Goal: Understand process/instructions: Learn how to perform a task or action

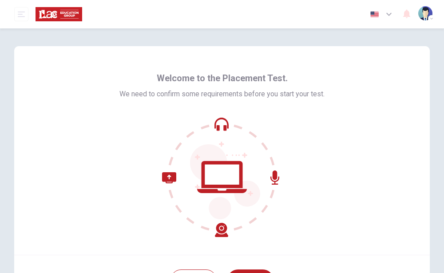
click at [428, 270] on div "Welcome to the Placement Test. We need to confirm some requirements before you …" at bounding box center [222, 174] width 444 height 292
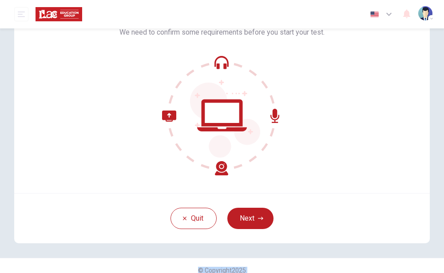
scroll to position [62, 0]
click at [246, 217] on button "Next" at bounding box center [251, 218] width 46 height 21
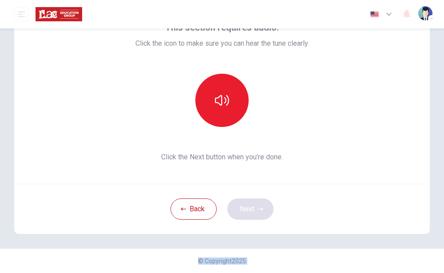
scroll to position [61, 0]
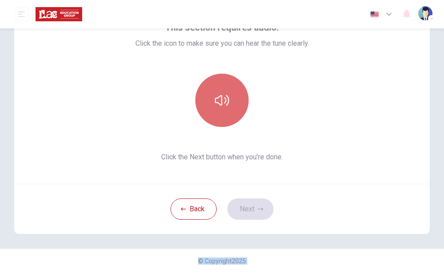
click at [220, 101] on icon "button" at bounding box center [222, 100] width 14 height 11
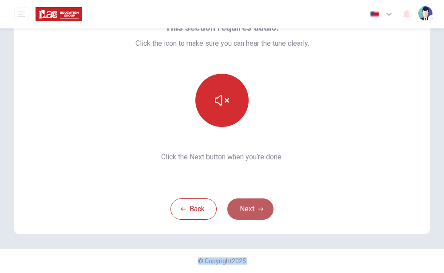
click at [250, 211] on button "Next" at bounding box center [251, 209] width 46 height 21
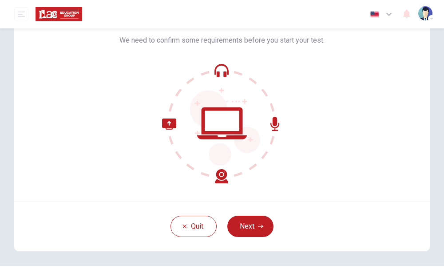
scroll to position [71, 0]
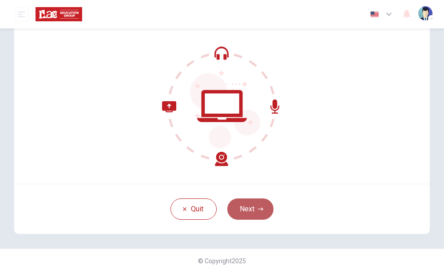
click at [240, 214] on button "Next" at bounding box center [251, 209] width 46 height 21
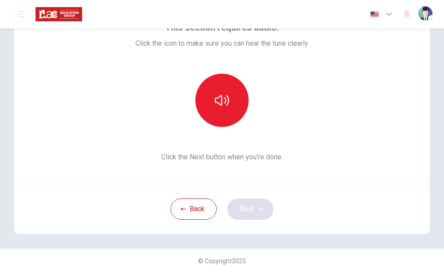
scroll to position [61, 0]
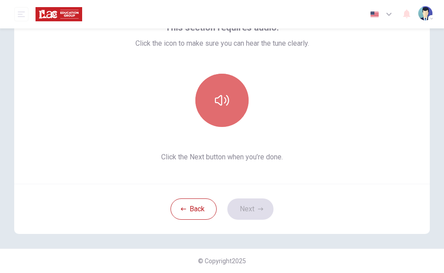
click at [224, 107] on icon "button" at bounding box center [222, 100] width 14 height 14
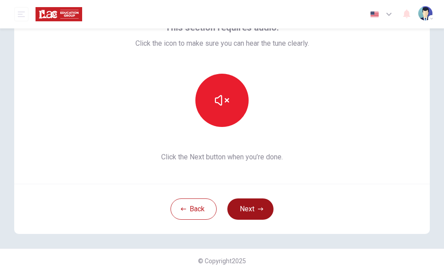
click at [245, 208] on button "Next" at bounding box center [251, 209] width 46 height 21
